Goal: Task Accomplishment & Management: Manage account settings

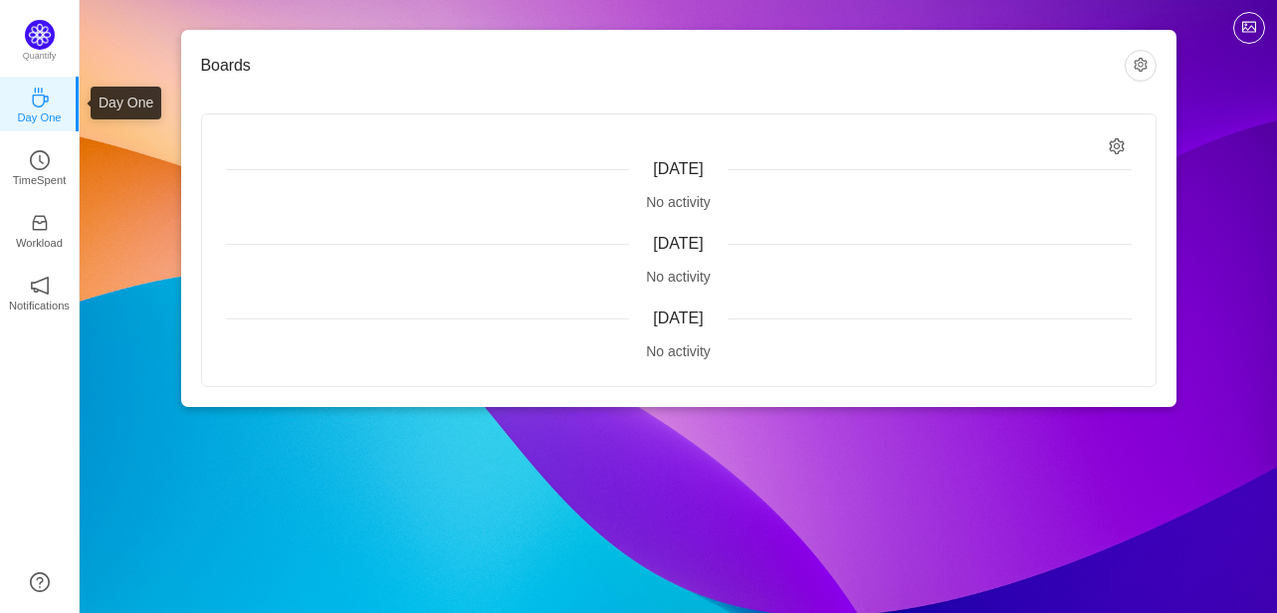
click at [40, 106] on icon "icon: coffee" at bounding box center [40, 98] width 16 height 20
click at [42, 171] on p "TimeSpent" at bounding box center [40, 180] width 54 height 18
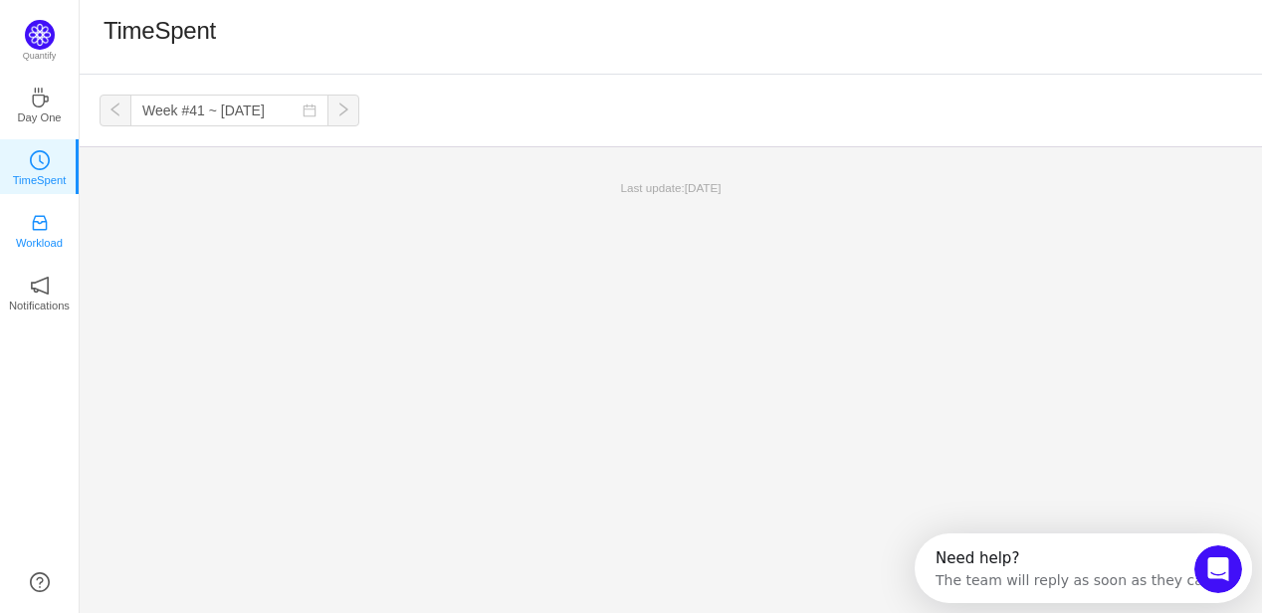
click at [43, 224] on icon "icon: inbox" at bounding box center [40, 223] width 20 height 20
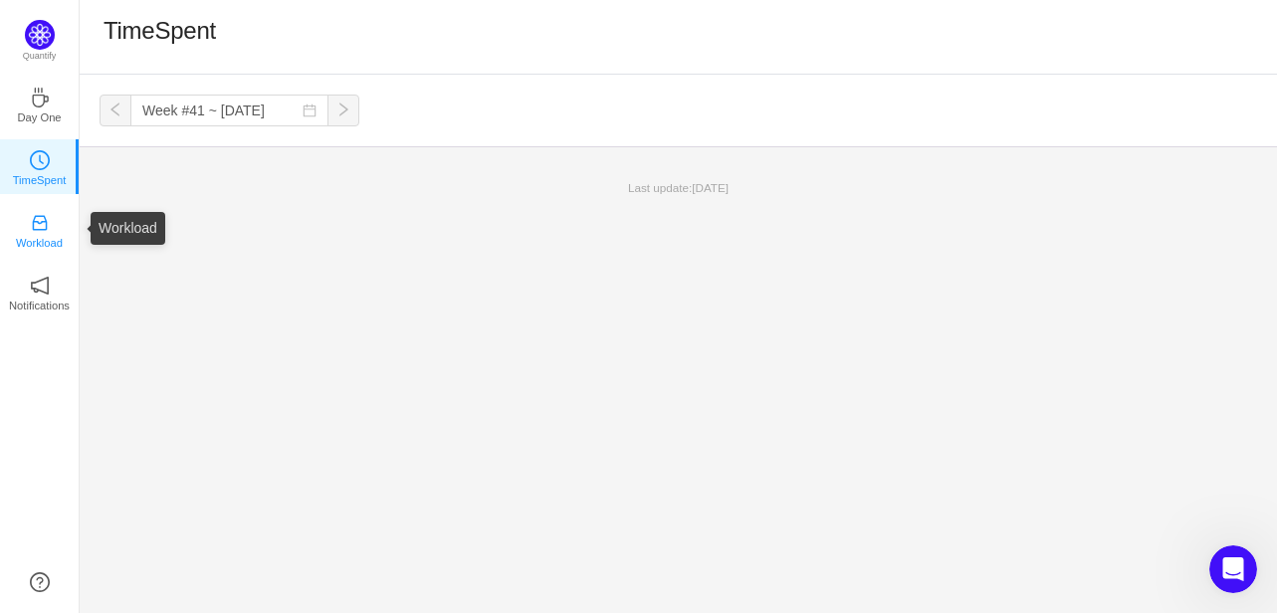
click at [43, 224] on icon "icon: inbox" at bounding box center [40, 223] width 20 height 20
drag, startPoint x: 77, startPoint y: 177, endPoint x: 77, endPoint y: 220, distance: 42.8
click at [77, 220] on aside "Quantify Day One TimeSpent Workload Notifications About" at bounding box center [40, 306] width 80 height 613
click at [36, 232] on icon "icon: inbox" at bounding box center [40, 223] width 20 height 20
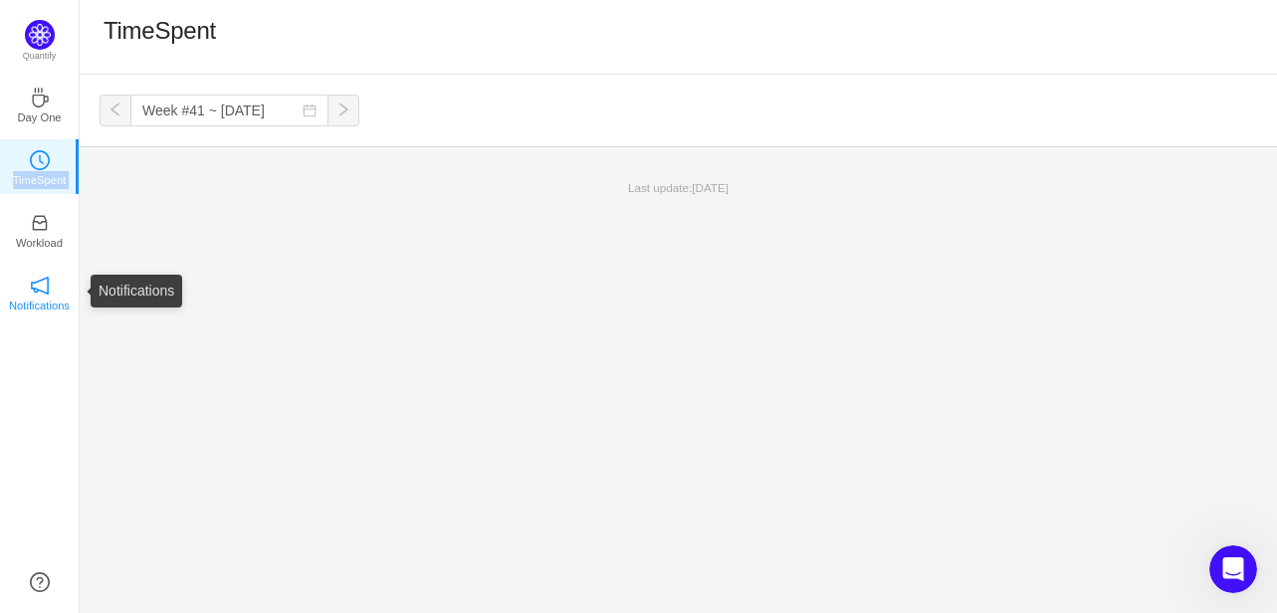
click at [34, 282] on icon "icon: notification" at bounding box center [40, 286] width 20 height 20
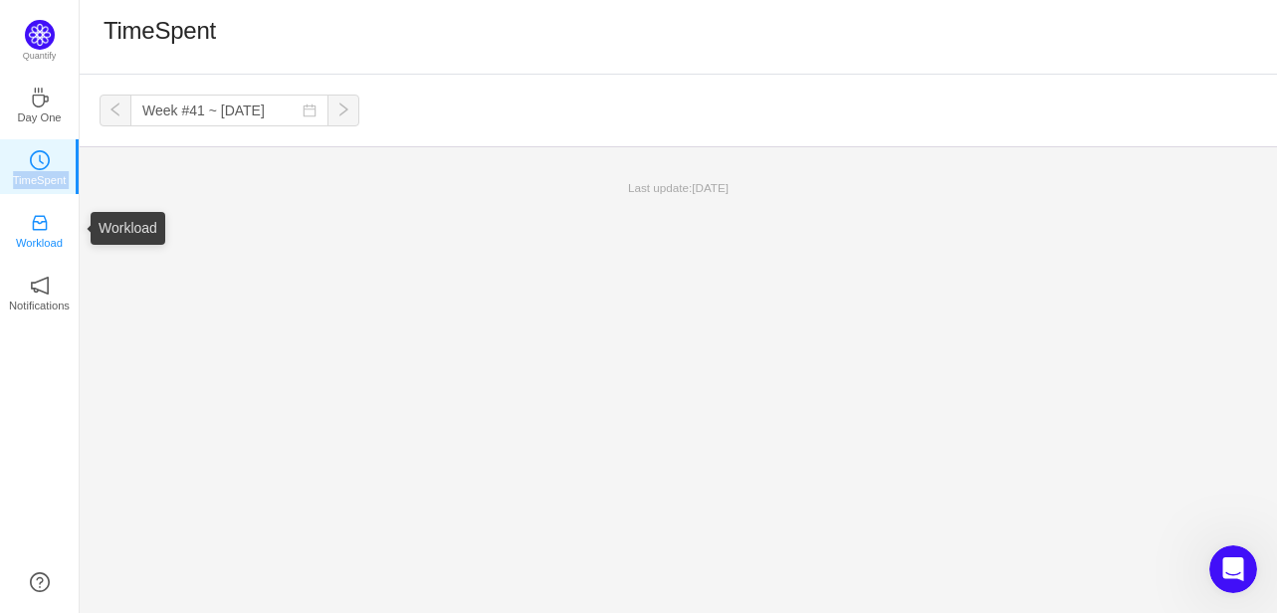
click at [35, 242] on p "Workload" at bounding box center [39, 243] width 47 height 18
